Goal: Obtain resource: Obtain resource

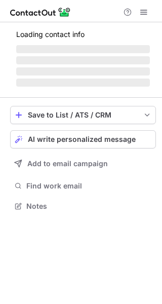
scroll to position [5, 5]
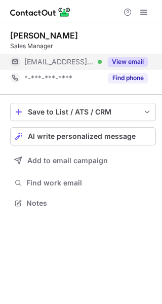
click at [134, 62] on button "View email" at bounding box center [128, 62] width 40 height 10
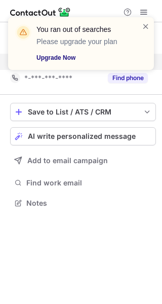
click at [66, 56] on link "Upgrade Now" at bounding box center [82, 58] width 93 height 10
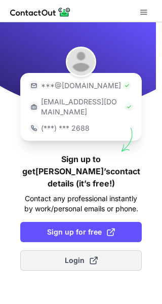
click at [90, 256] on span at bounding box center [94, 260] width 8 height 8
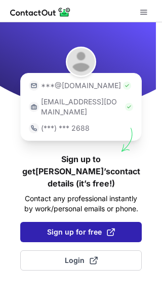
click at [83, 227] on span "Sign up for free" at bounding box center [81, 232] width 68 height 10
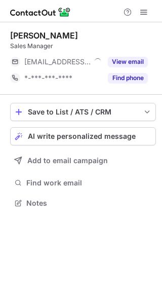
scroll to position [196, 162]
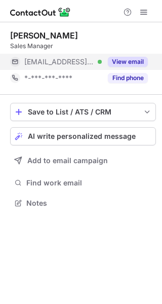
click at [122, 55] on div "View email" at bounding box center [125, 62] width 46 height 16
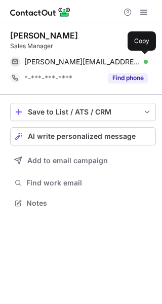
click at [122, 55] on div "josh.gifford@williamsgroup.co.uk Verified Copy" at bounding box center [79, 62] width 138 height 16
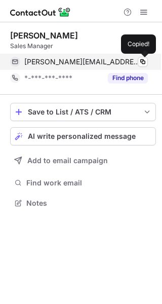
click at [129, 67] on div "josh.gifford@williamsgroup.co.uk Verified Copied!" at bounding box center [79, 62] width 138 height 16
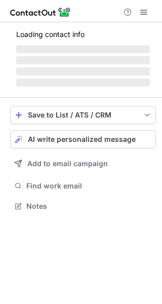
scroll to position [221, 162]
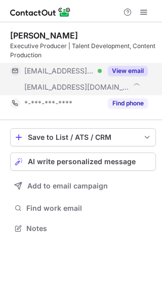
click at [132, 91] on span at bounding box center [137, 86] width 10 height 10
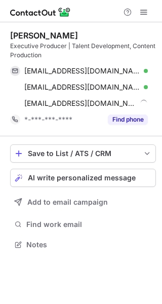
scroll to position [237, 162]
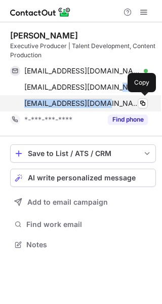
drag, startPoint x: 110, startPoint y: 91, endPoint x: 102, endPoint y: 101, distance: 13.0
click at [102, 101] on div "arianne.merry@thisisglobal.com Verified Copy arianne.merry@heart.co.uk Verified…" at bounding box center [79, 87] width 138 height 49
click at [102, 101] on span "arianne.merry@bauermedia.co.uk" at bounding box center [82, 103] width 116 height 9
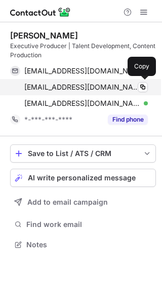
click at [101, 88] on span "arianne.merry@heart.co.uk" at bounding box center [82, 87] width 116 height 9
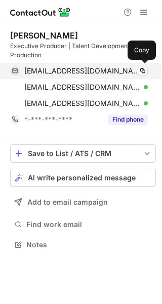
click at [126, 69] on span "arianne.merry@thisisglobal.com" at bounding box center [82, 70] width 116 height 9
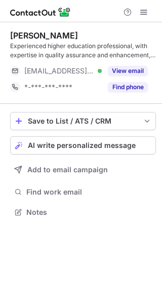
scroll to position [205, 162]
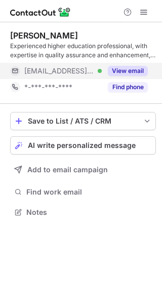
click at [142, 66] on button "View email" at bounding box center [128, 71] width 40 height 10
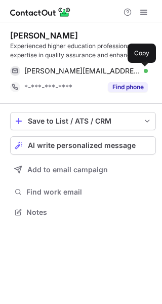
click at [142, 66] on button at bounding box center [143, 71] width 10 height 10
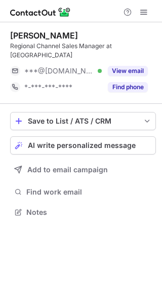
scroll to position [5, 5]
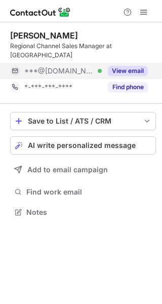
click at [123, 66] on button "View email" at bounding box center [128, 71] width 40 height 10
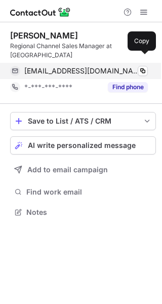
click at [54, 66] on span "[EMAIL_ADDRESS][DOMAIN_NAME]" at bounding box center [82, 70] width 116 height 9
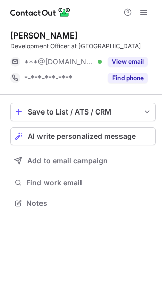
scroll to position [5, 5]
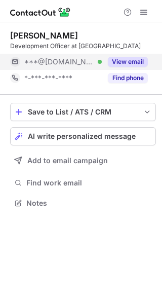
click at [148, 57] on div "View email" at bounding box center [125, 62] width 46 height 16
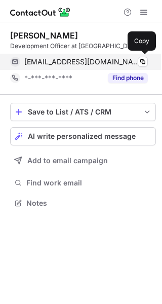
click at [123, 55] on div "humayraahmad@hotmail.com Verified Copy" at bounding box center [79, 62] width 138 height 16
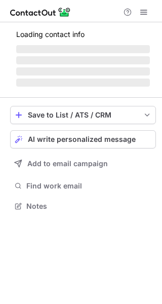
scroll to position [212, 162]
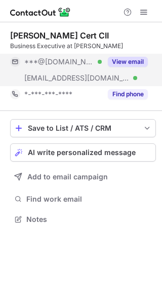
click at [80, 65] on div "***@gmail.com Verified" at bounding box center [63, 61] width 78 height 9
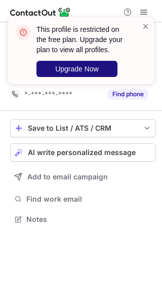
click at [64, 71] on span "Upgrade Now" at bounding box center [77, 69] width 44 height 8
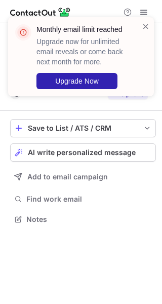
scroll to position [212, 162]
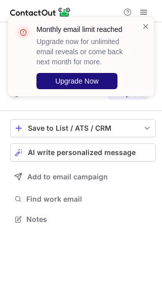
click at [78, 78] on span "Upgrade Now" at bounding box center [77, 81] width 44 height 8
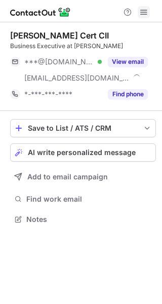
scroll to position [212, 162]
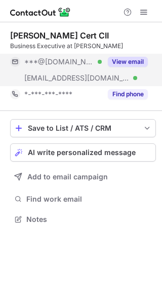
click at [116, 56] on div "View email" at bounding box center [125, 62] width 46 height 16
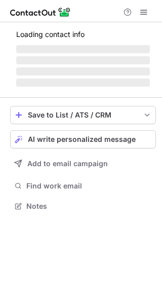
scroll to position [212, 162]
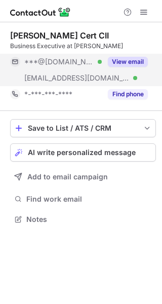
click at [91, 75] on div "***@ajg.com Verified" at bounding box center [63, 78] width 78 height 9
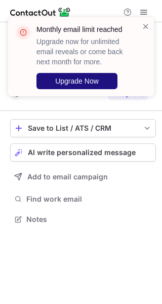
click at [70, 83] on span "Upgrade Now" at bounding box center [77, 81] width 44 height 8
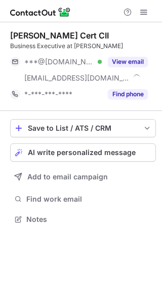
scroll to position [212, 162]
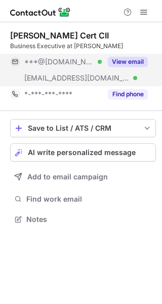
click at [148, 68] on div "View email" at bounding box center [125, 62] width 46 height 16
